Goal: Task Accomplishment & Management: Manage account settings

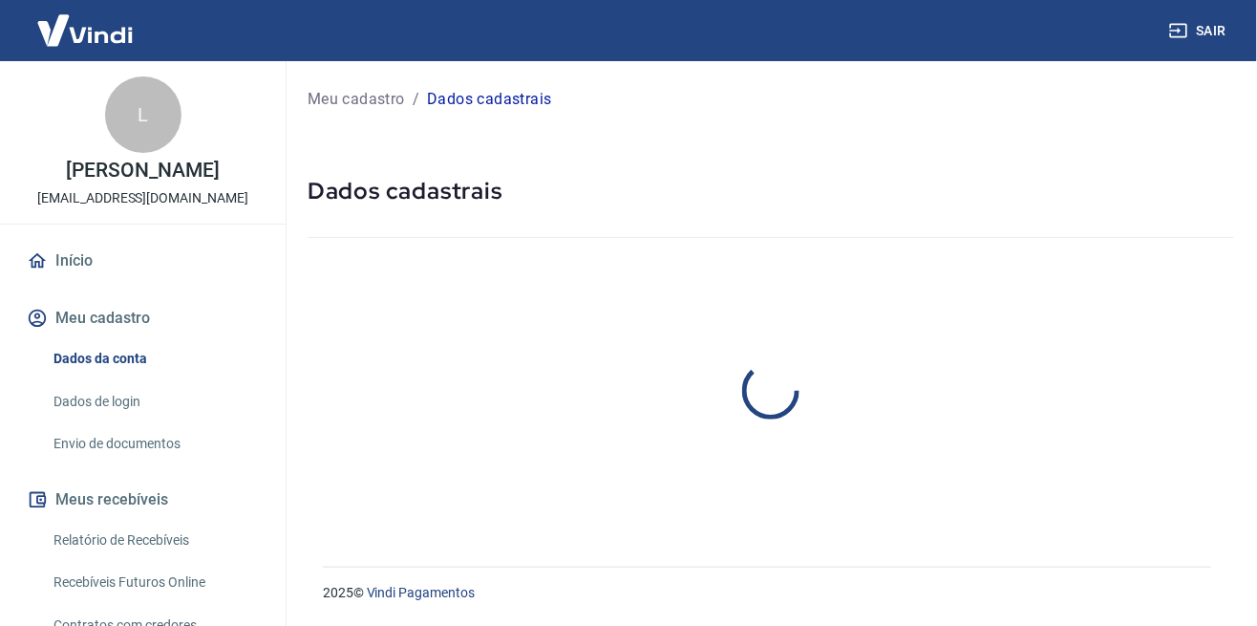
select select "RS"
select select "business"
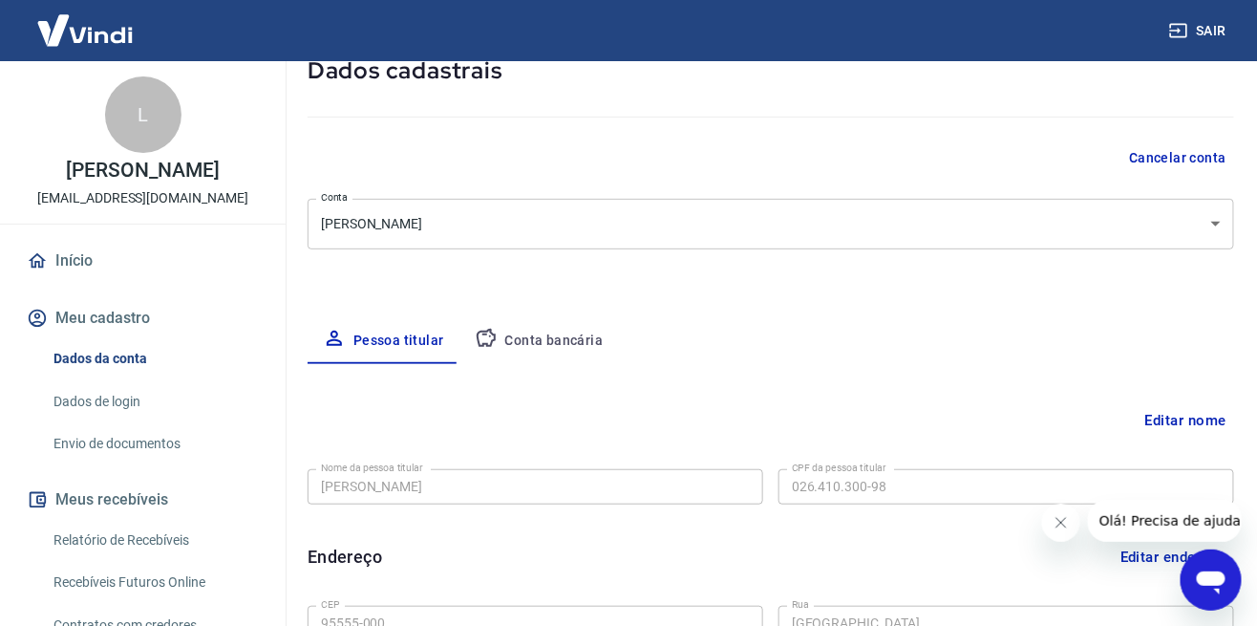
click at [574, 355] on button "Conta bancária" at bounding box center [538, 341] width 159 height 46
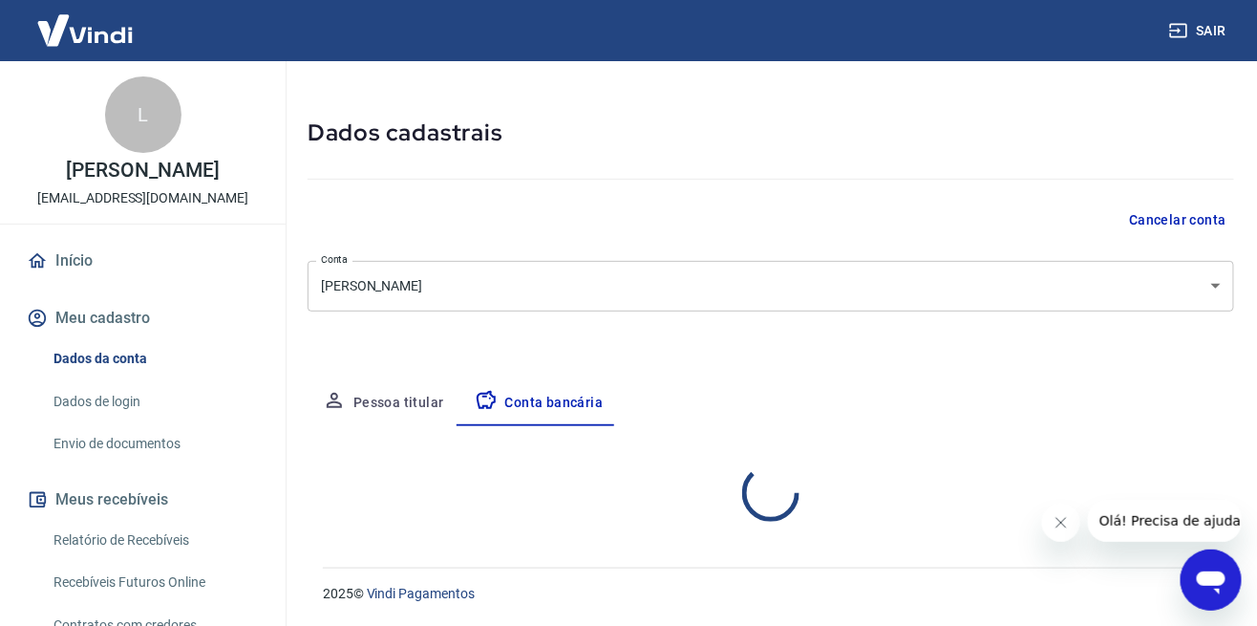
select select "1"
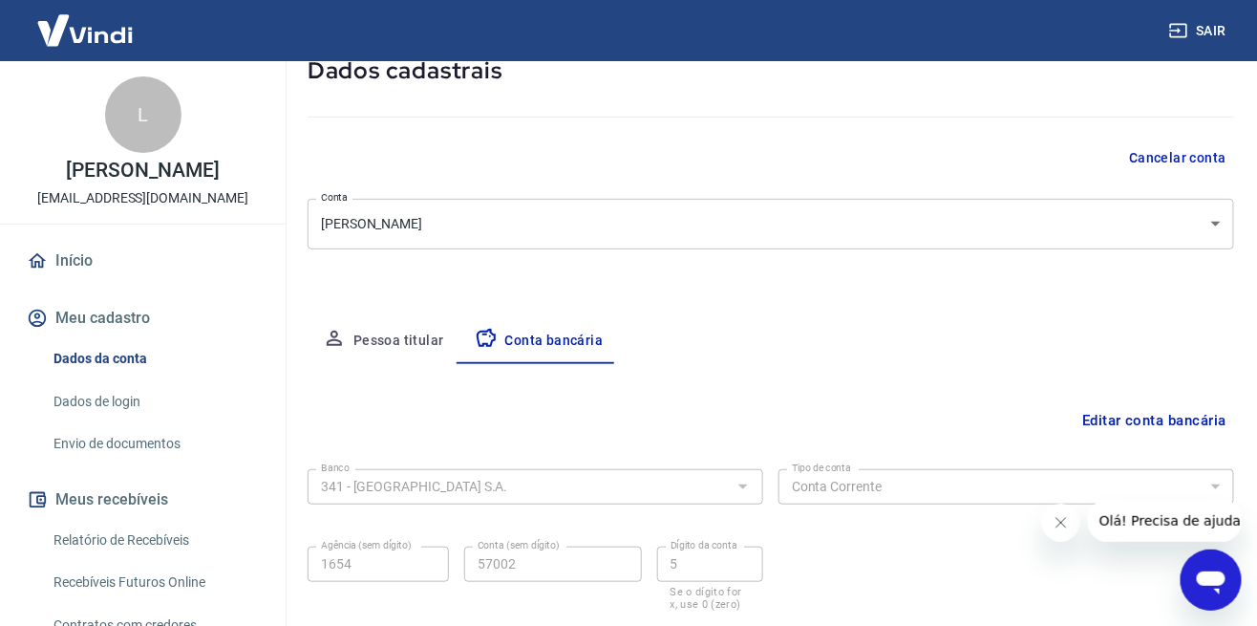
scroll to position [152, 0]
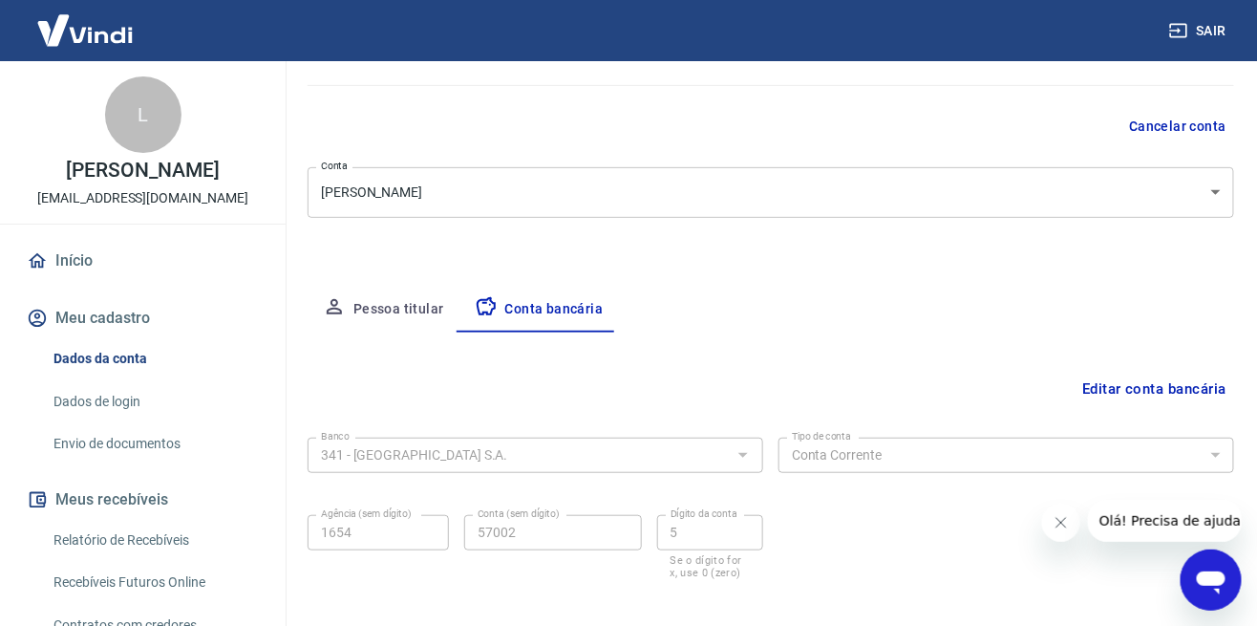
click at [174, 446] on link "Envio de documentos" at bounding box center [154, 443] width 217 height 39
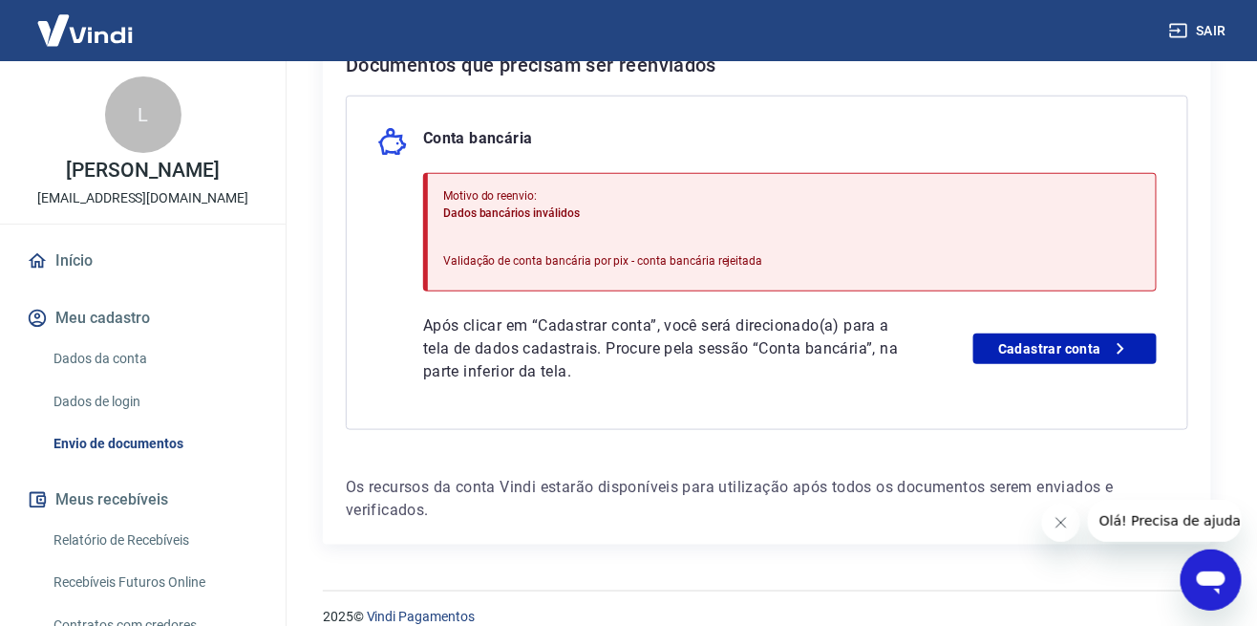
scroll to position [450, 0]
